Goal: Task Accomplishment & Management: Manage account settings

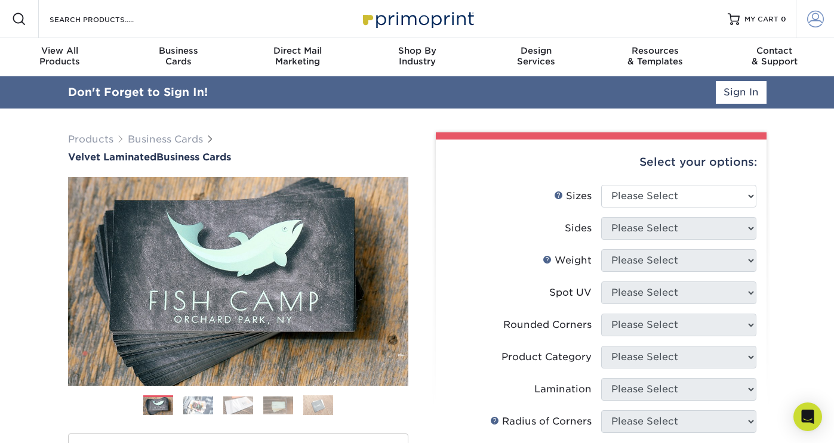
click at [821, 21] on span at bounding box center [815, 19] width 17 height 17
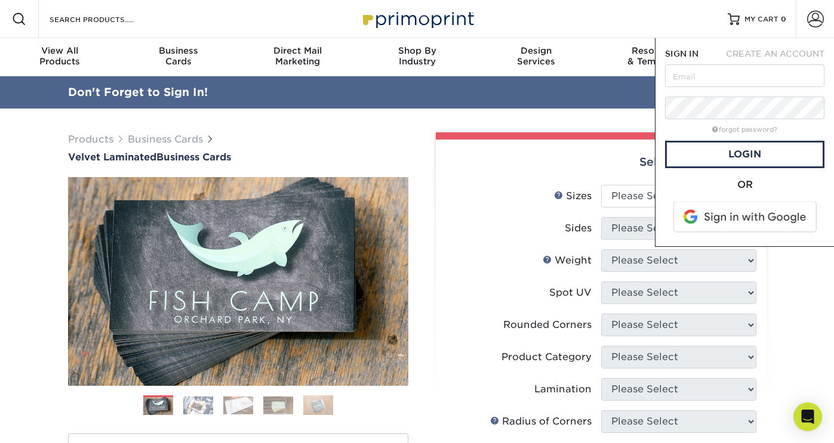
click at [733, 210] on span at bounding box center [746, 217] width 152 height 31
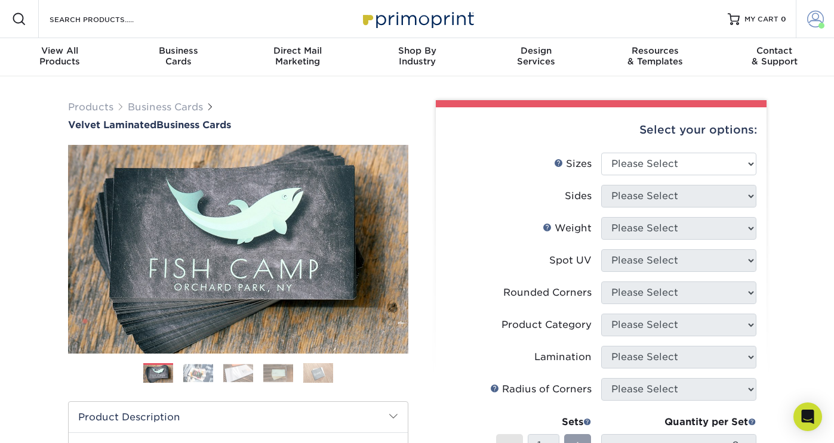
click at [807, 19] on span at bounding box center [815, 19] width 17 height 17
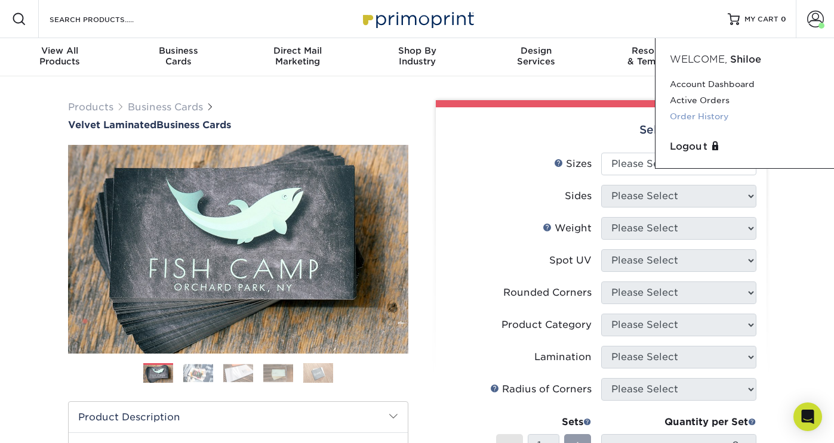
click at [694, 119] on link "Order History" at bounding box center [745, 117] width 150 height 16
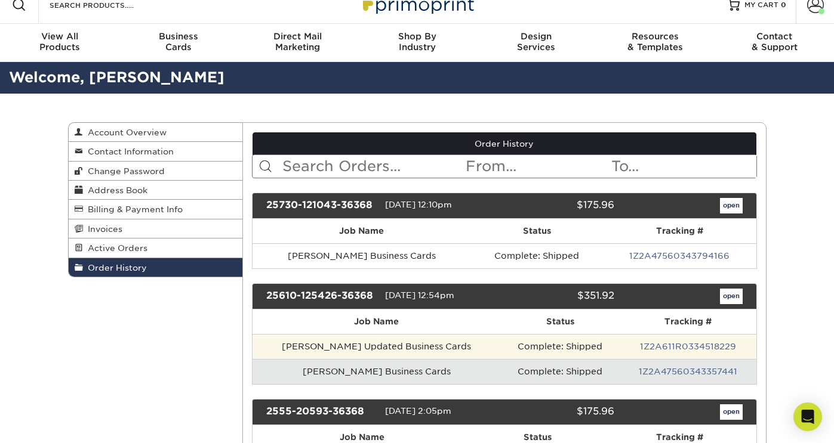
scroll to position [17, 0]
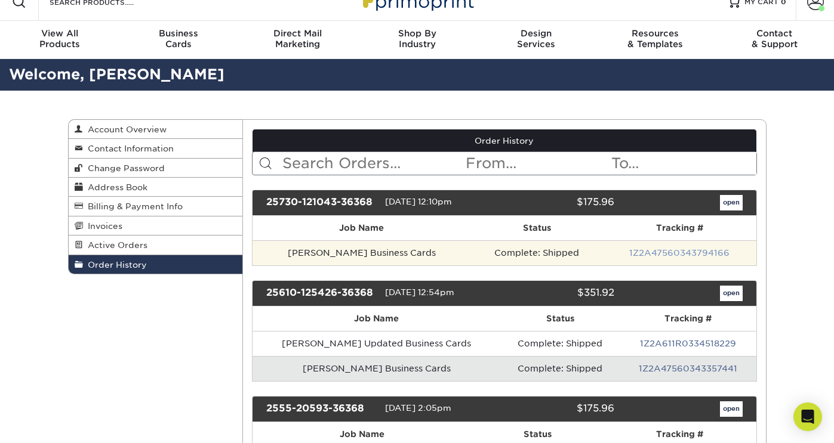
click at [632, 254] on link "1Z2A47560343794166" at bounding box center [679, 253] width 100 height 10
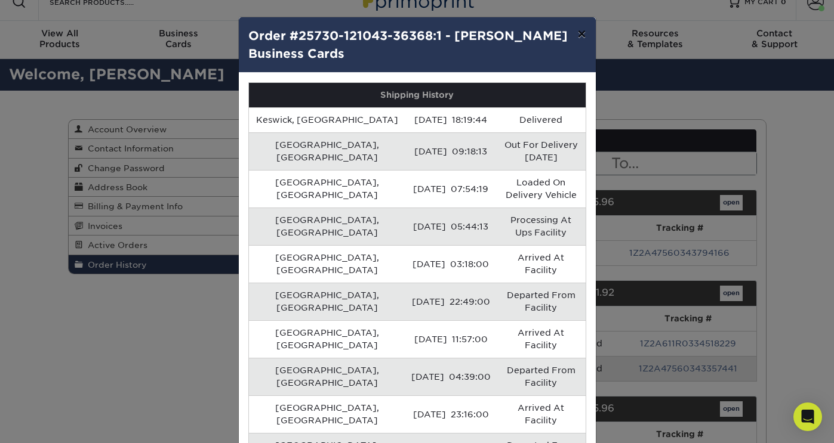
click at [581, 33] on button "×" at bounding box center [581, 33] width 27 height 33
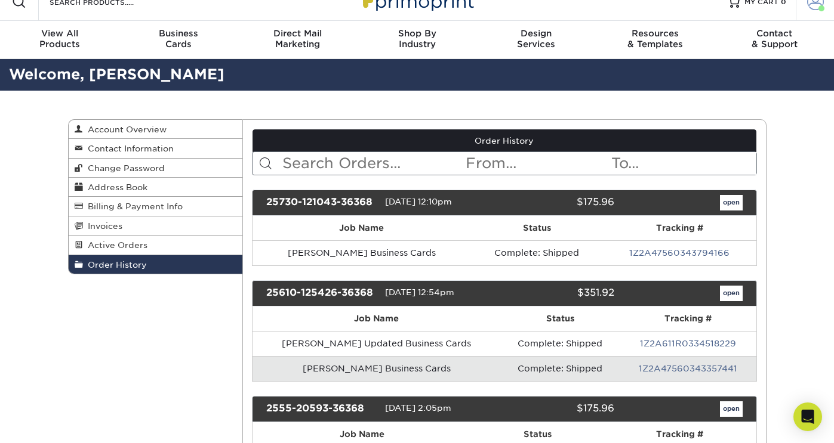
click at [819, 8] on span at bounding box center [821, 8] width 6 height 6
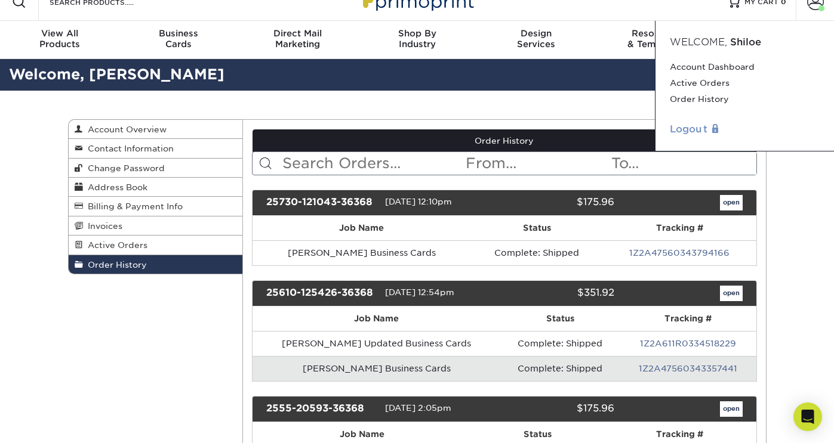
click at [686, 131] on link "Logout" at bounding box center [745, 129] width 150 height 14
